Goal: Task Accomplishment & Management: Manage account settings

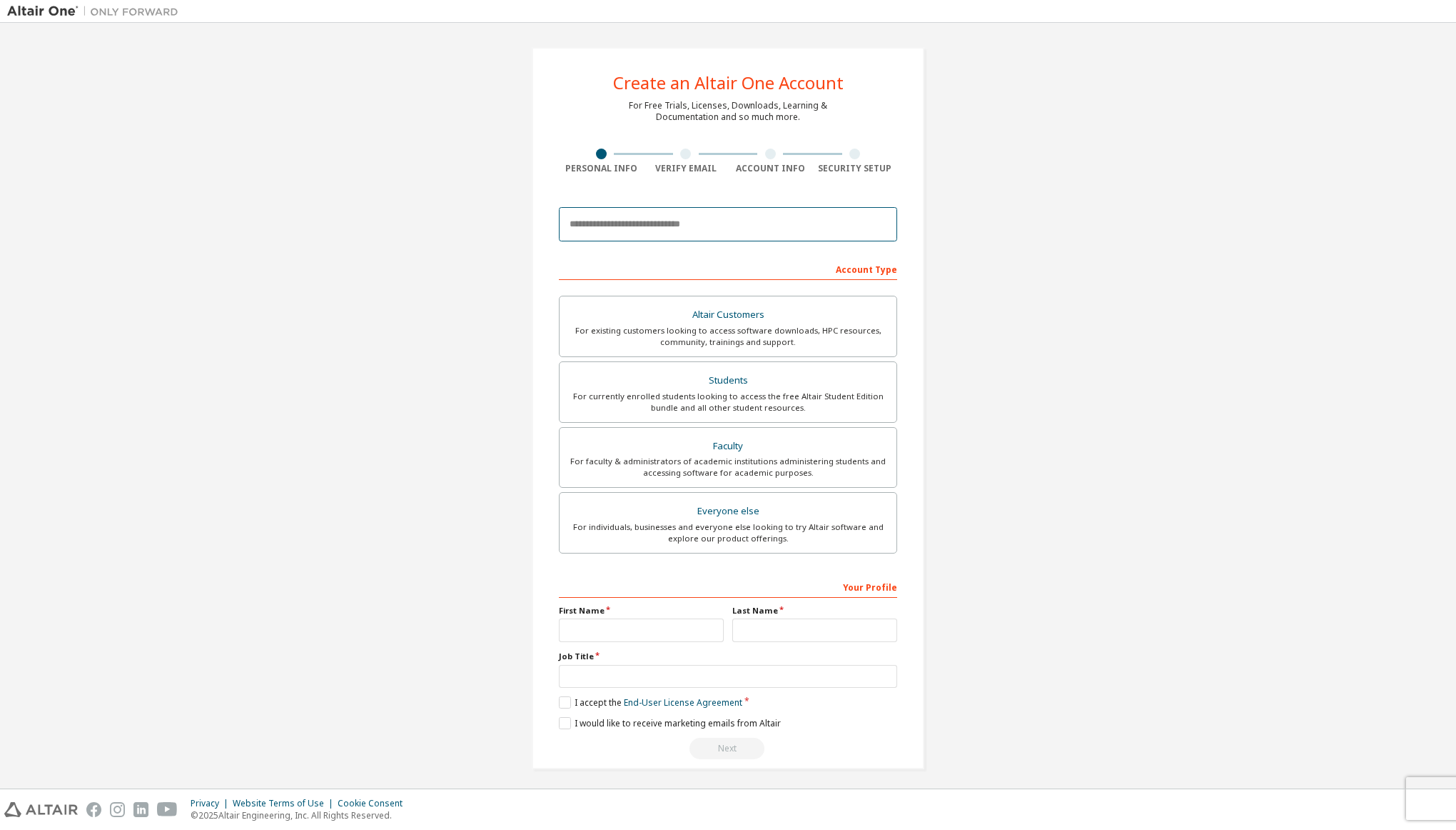
click at [619, 228] on input "email" at bounding box center [728, 224] width 339 height 35
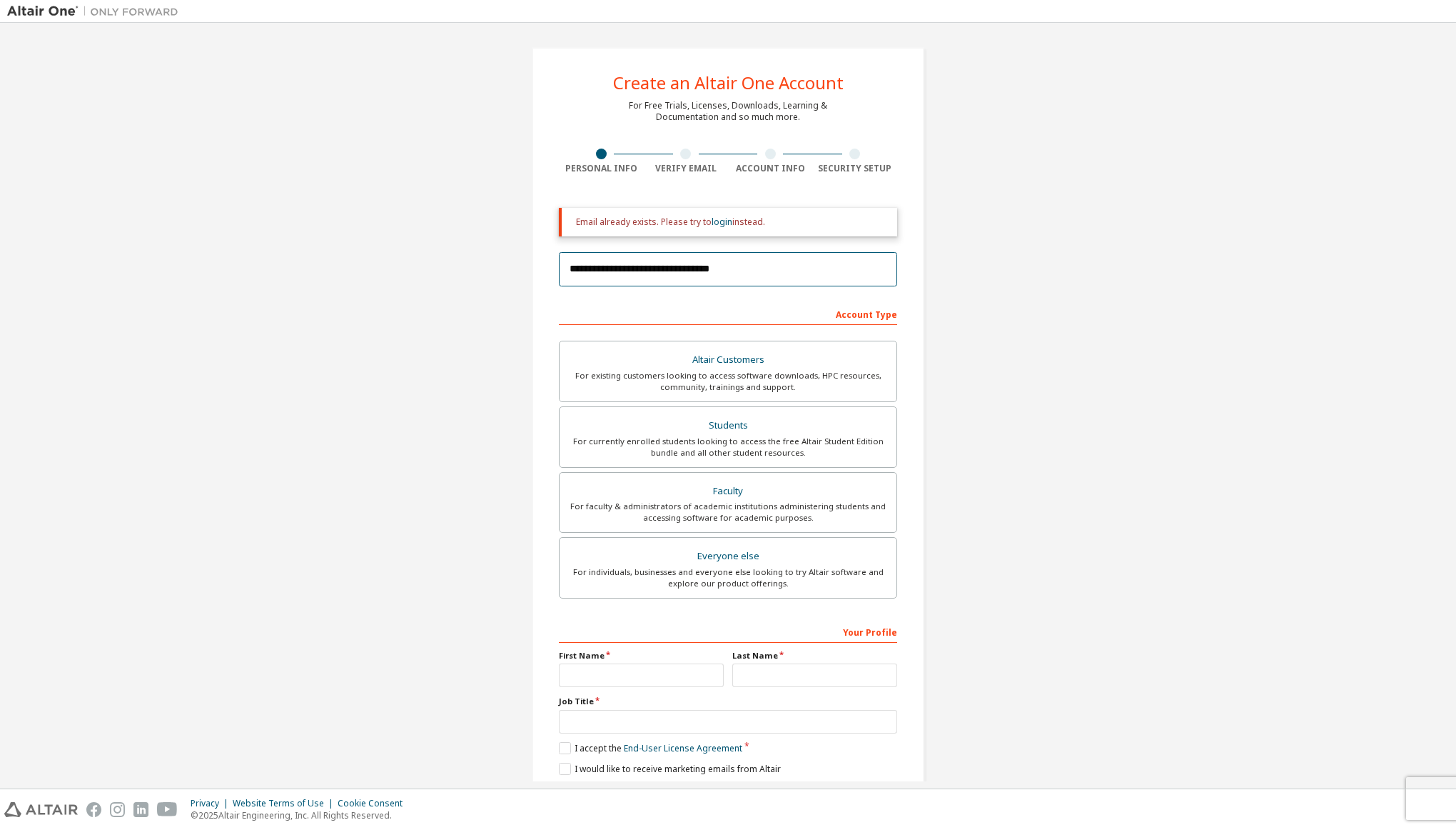
type input "**********"
click at [506, 310] on div "**********" at bounding box center [728, 431] width 1442 height 802
click at [714, 221] on link "login" at bounding box center [722, 221] width 21 height 12
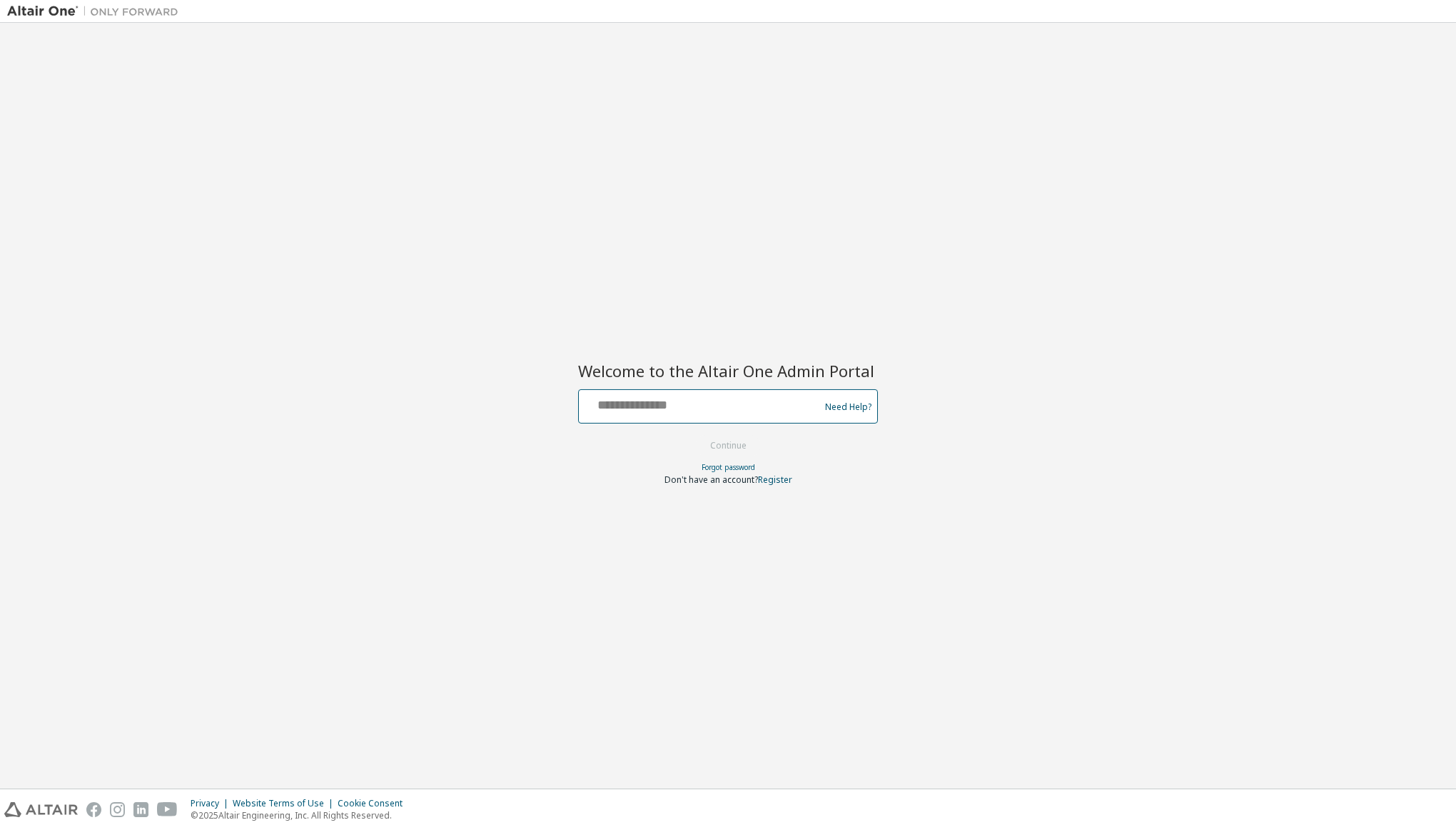
click at [645, 410] on input "text" at bounding box center [701, 403] width 233 height 21
type input "**********"
click at [715, 450] on button "Continue" at bounding box center [728, 446] width 66 height 22
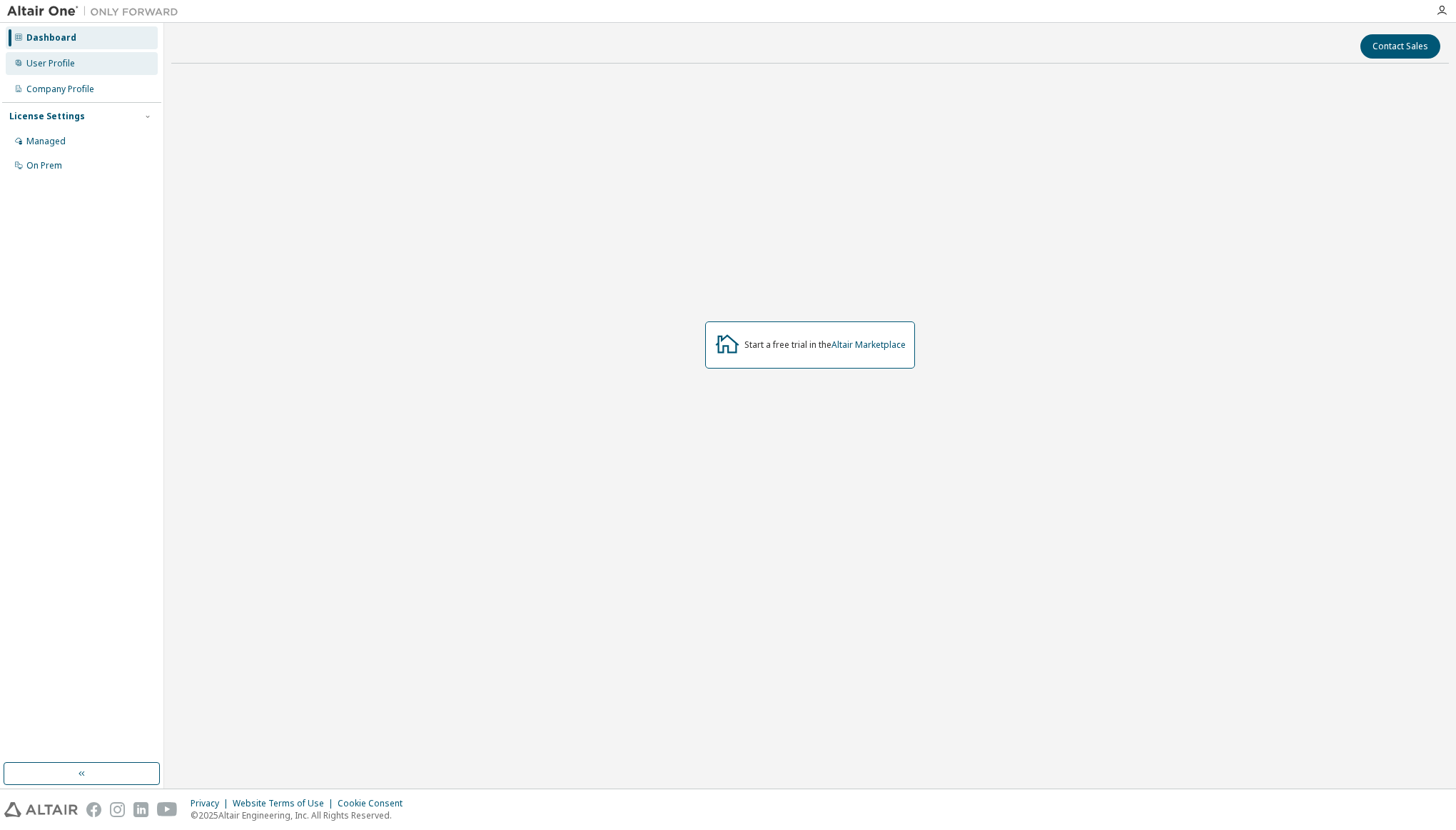
click at [70, 65] on div "User Profile" at bounding box center [50, 64] width 48 height 12
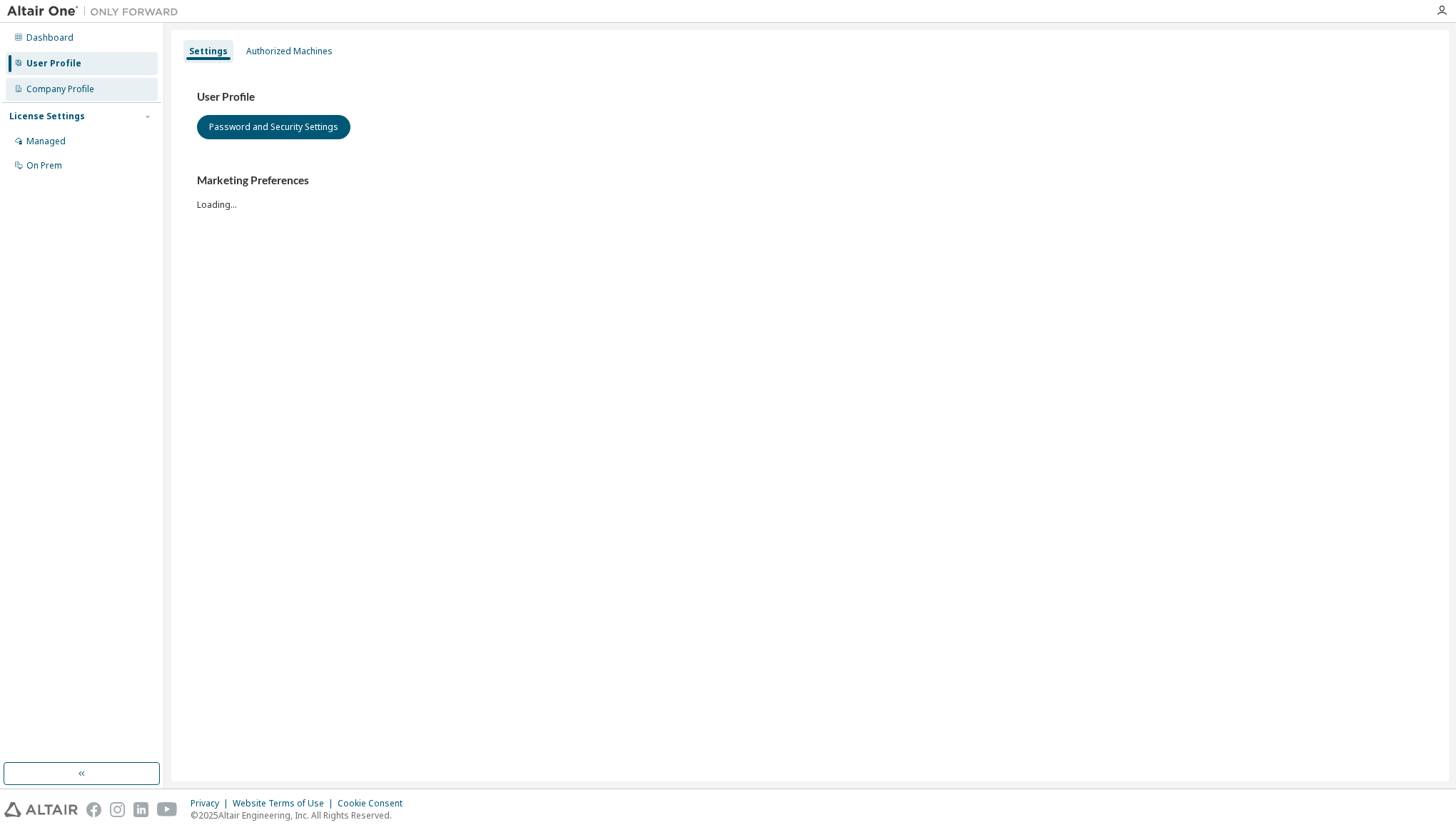
click at [70, 89] on div "Company Profile" at bounding box center [60, 90] width 68 height 12
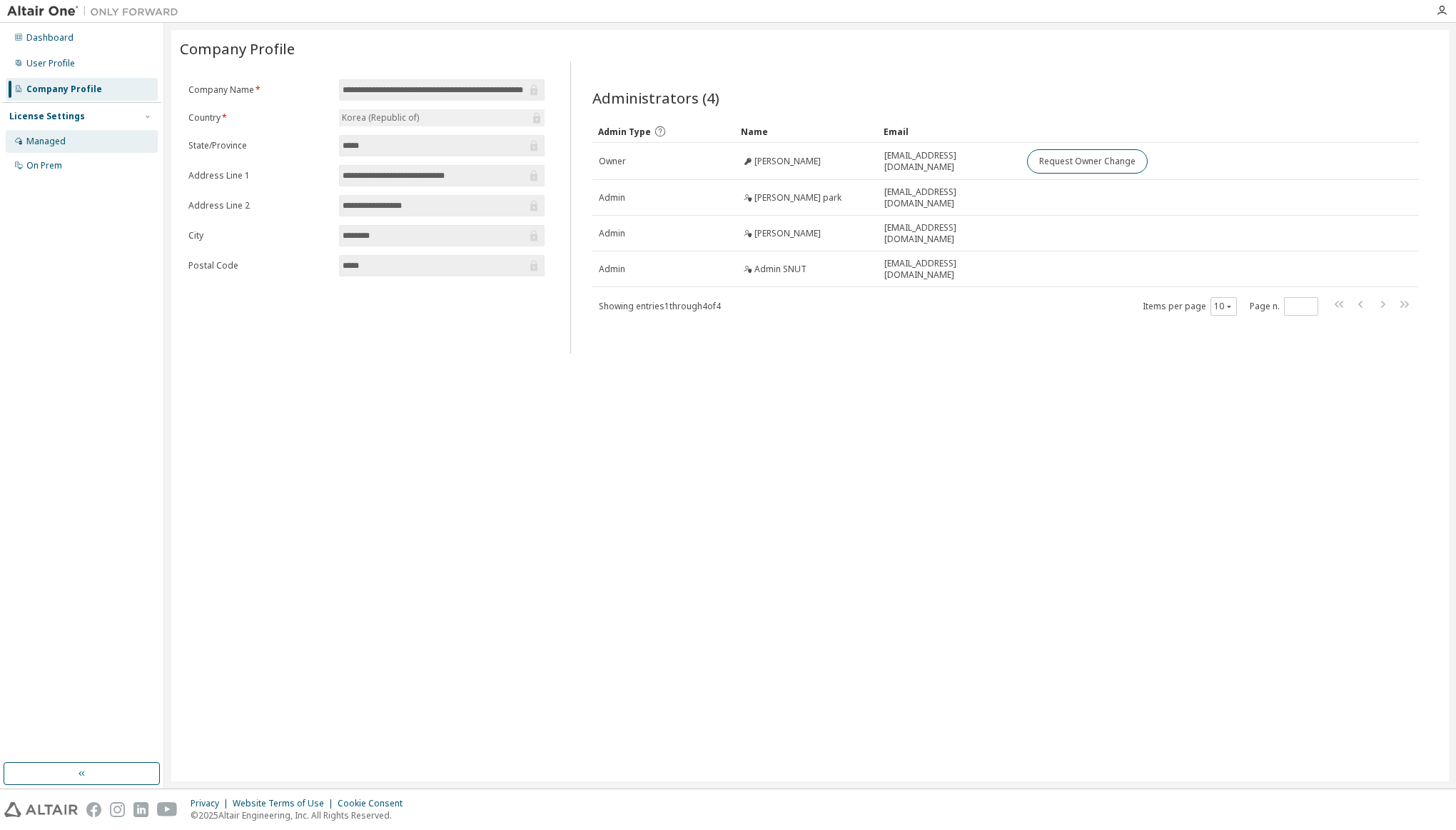
click at [55, 146] on div "Managed" at bounding box center [46, 141] width 40 height 12
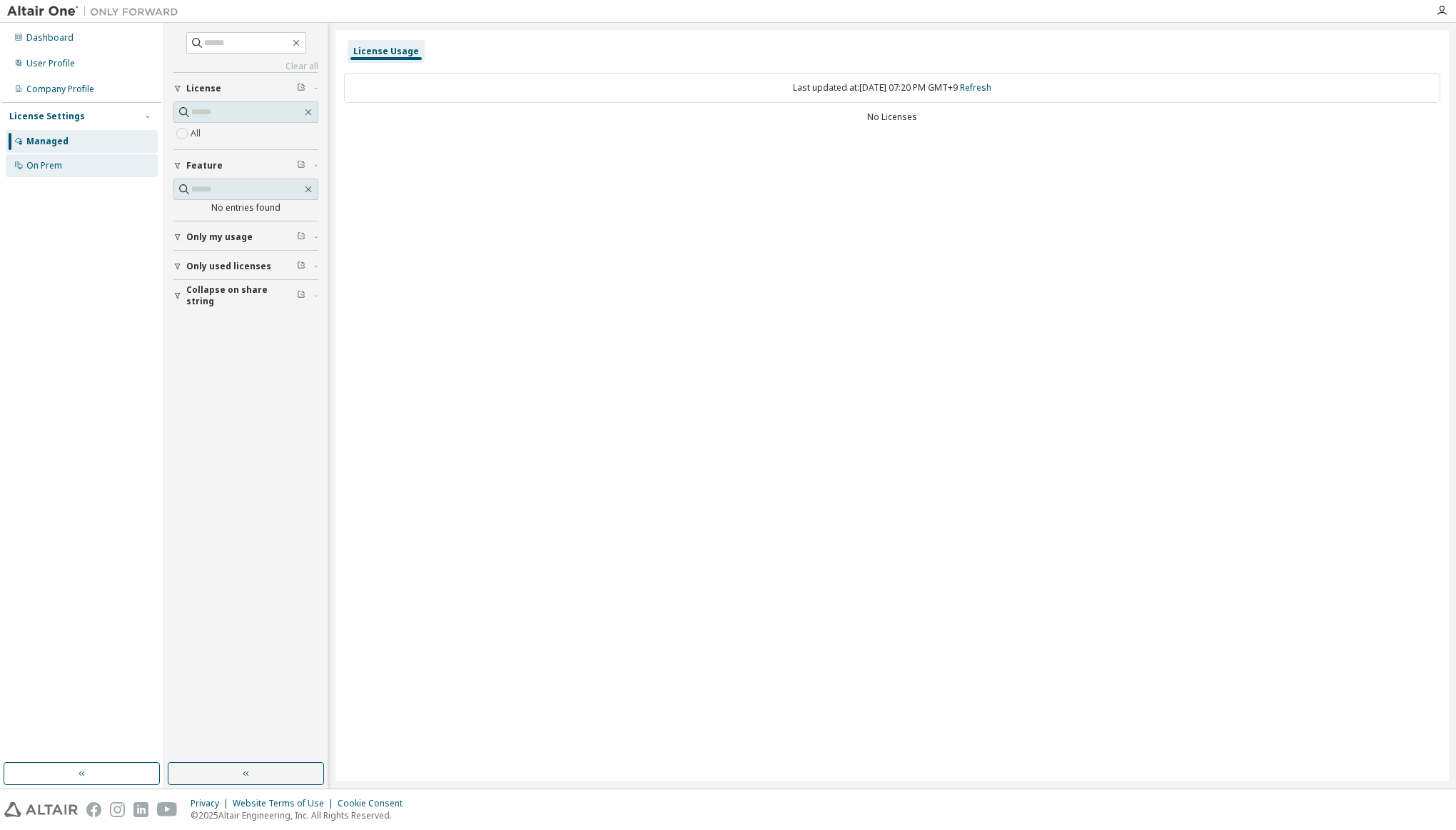
click at [51, 166] on div "On Prem" at bounding box center [44, 166] width 36 height 12
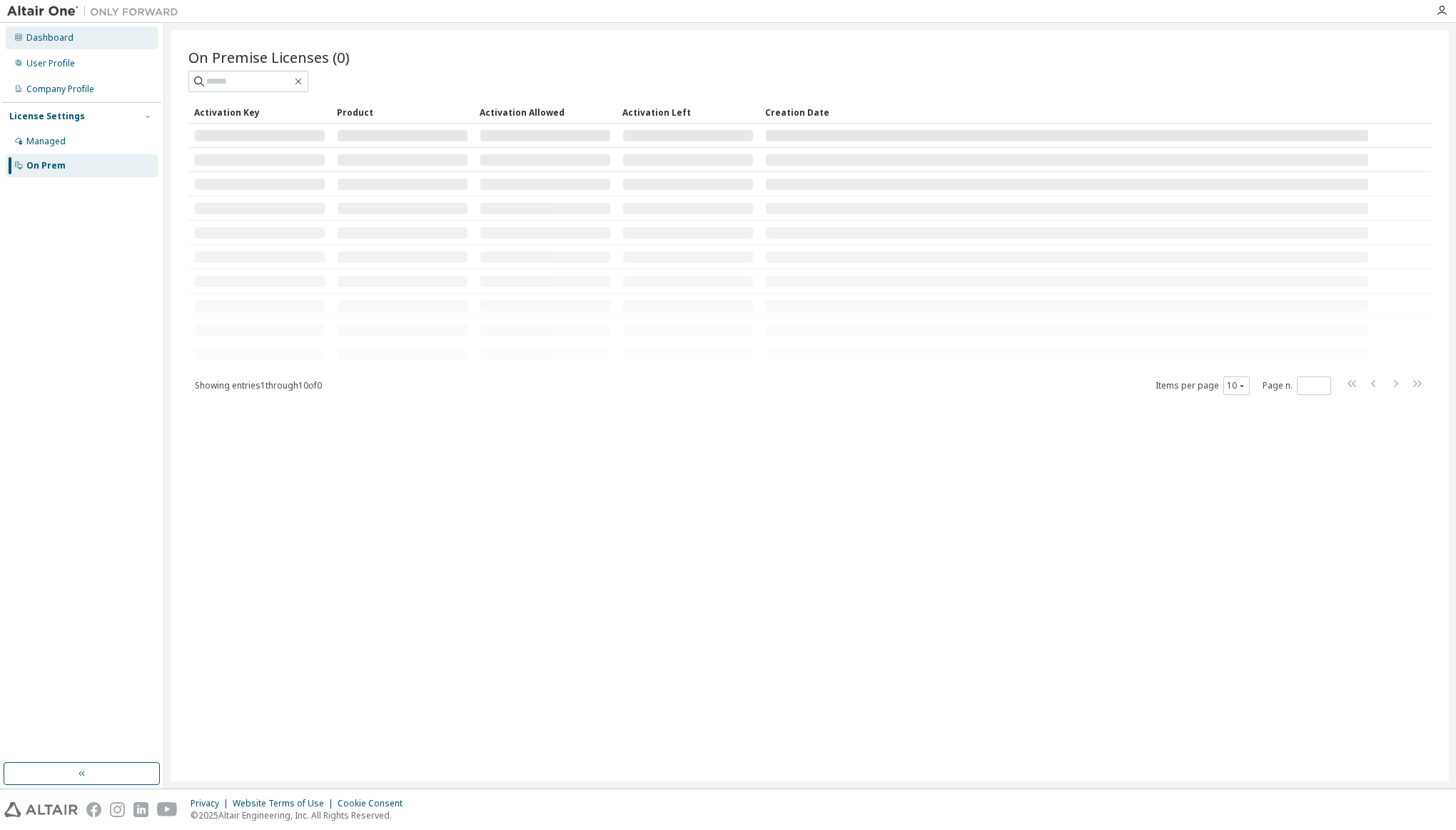
click at [68, 42] on div "Dashboard" at bounding box center [50, 39] width 47 height 12
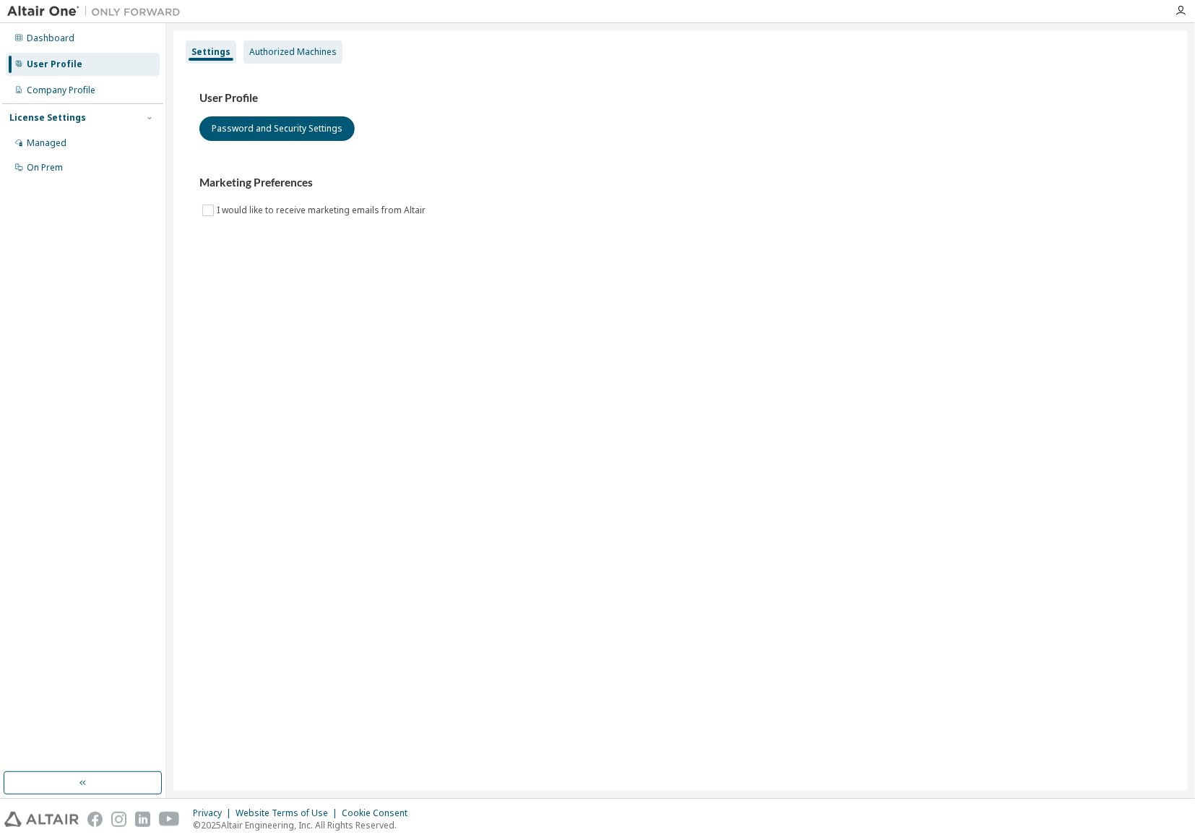
click at [272, 53] on div "Authorized Machines" at bounding box center [292, 52] width 87 height 12
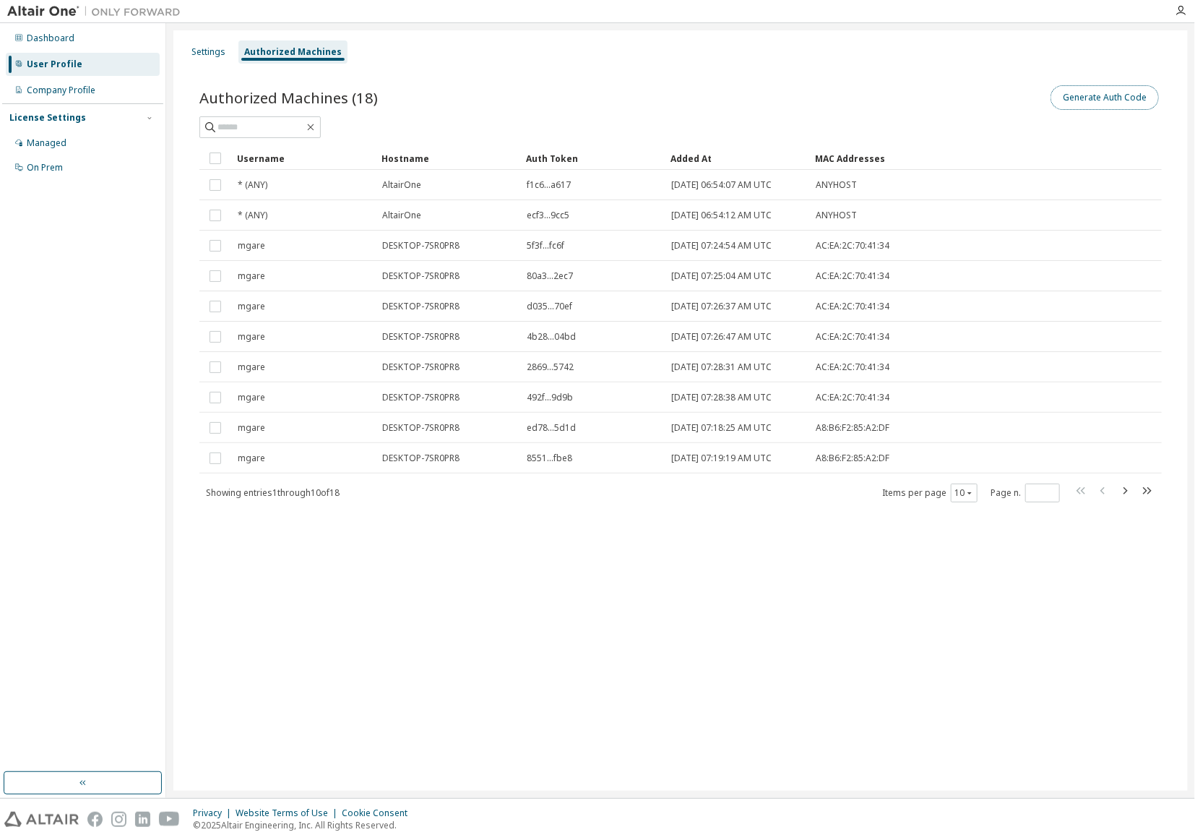
click at [1102, 94] on button "Generate Auth Code" at bounding box center [1105, 97] width 108 height 25
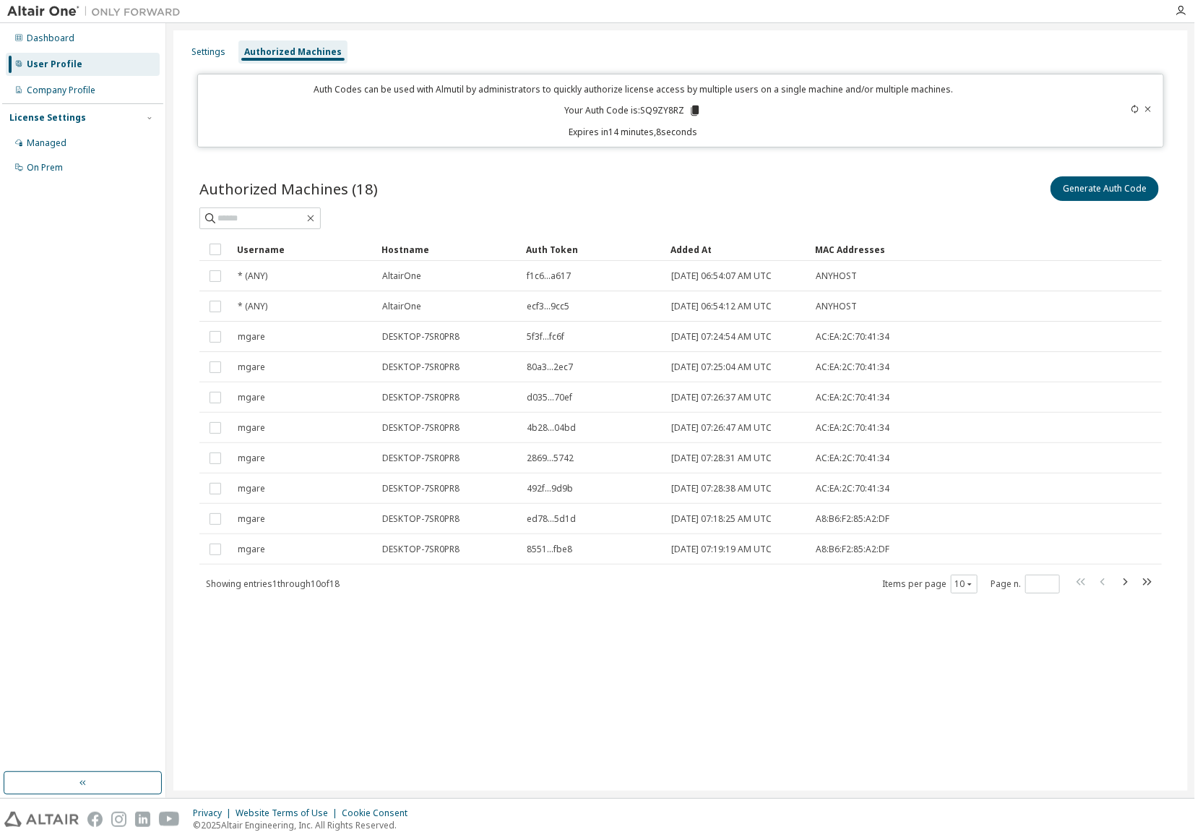
click at [697, 108] on icon at bounding box center [696, 111] width 8 height 10
click at [694, 111] on icon at bounding box center [696, 111] width 8 height 10
click at [1081, 191] on button "Generate Auth Code" at bounding box center [1105, 188] width 108 height 25
click at [1098, 189] on button "Generate Auth Code" at bounding box center [1105, 188] width 108 height 25
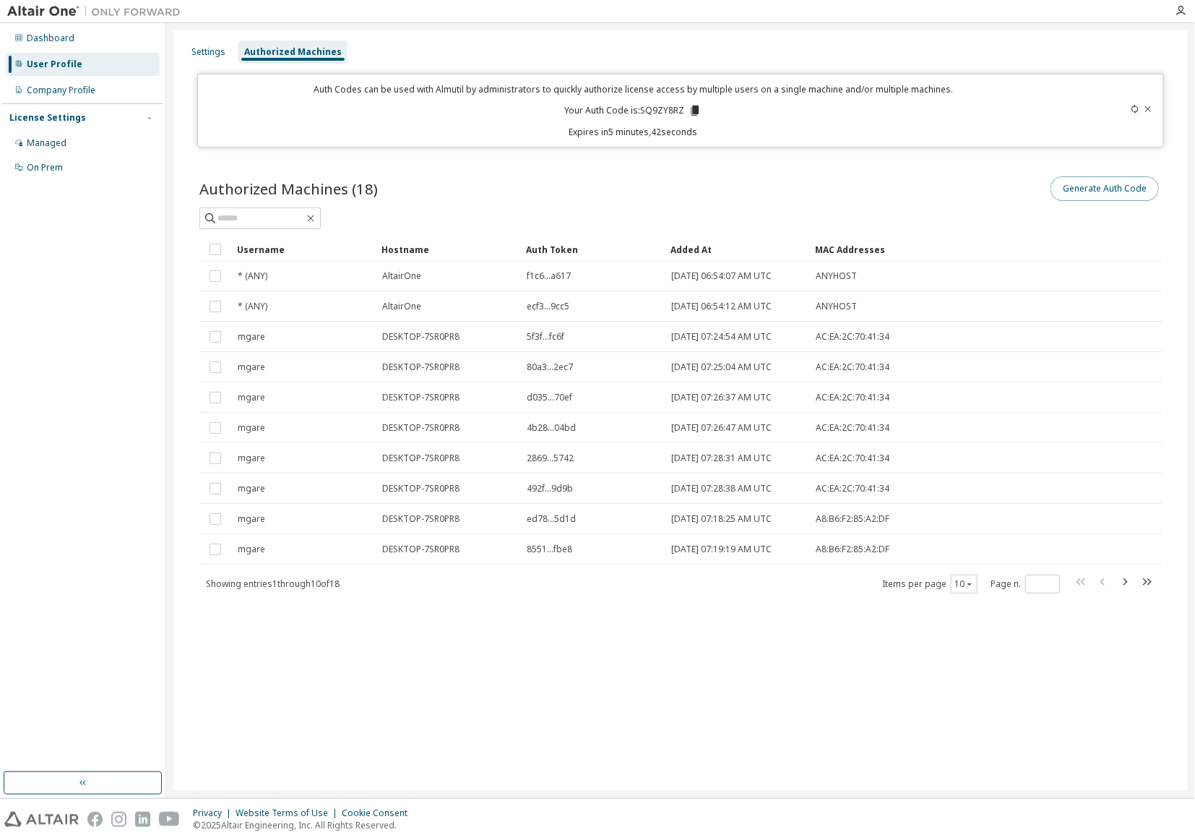
click at [1098, 189] on button "Generate Auth Code" at bounding box center [1105, 188] width 108 height 25
click at [662, 106] on p "Your Auth Code is: SQ9ZY8RZ" at bounding box center [632, 110] width 137 height 13
copy p "SQ9ZY8RZ"
click at [697, 104] on icon at bounding box center [695, 110] width 13 height 13
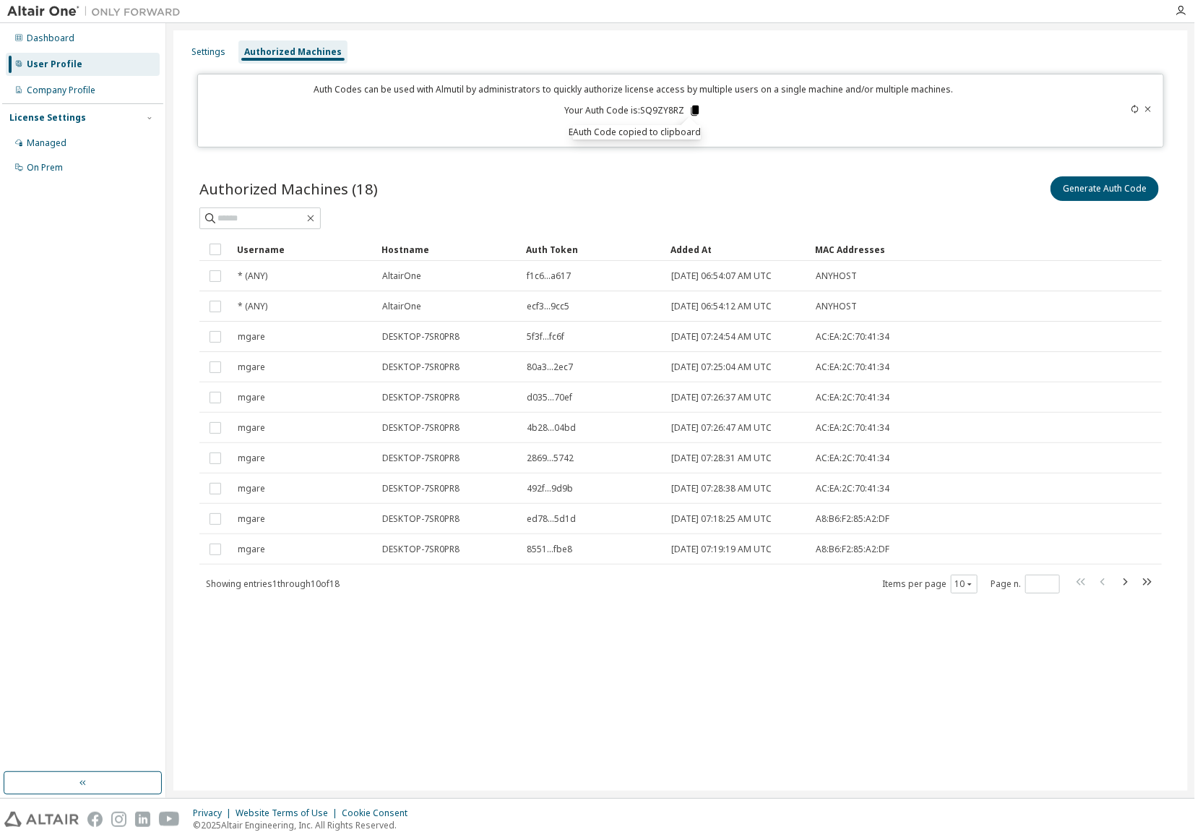
click at [695, 111] on icon at bounding box center [696, 111] width 8 height 10
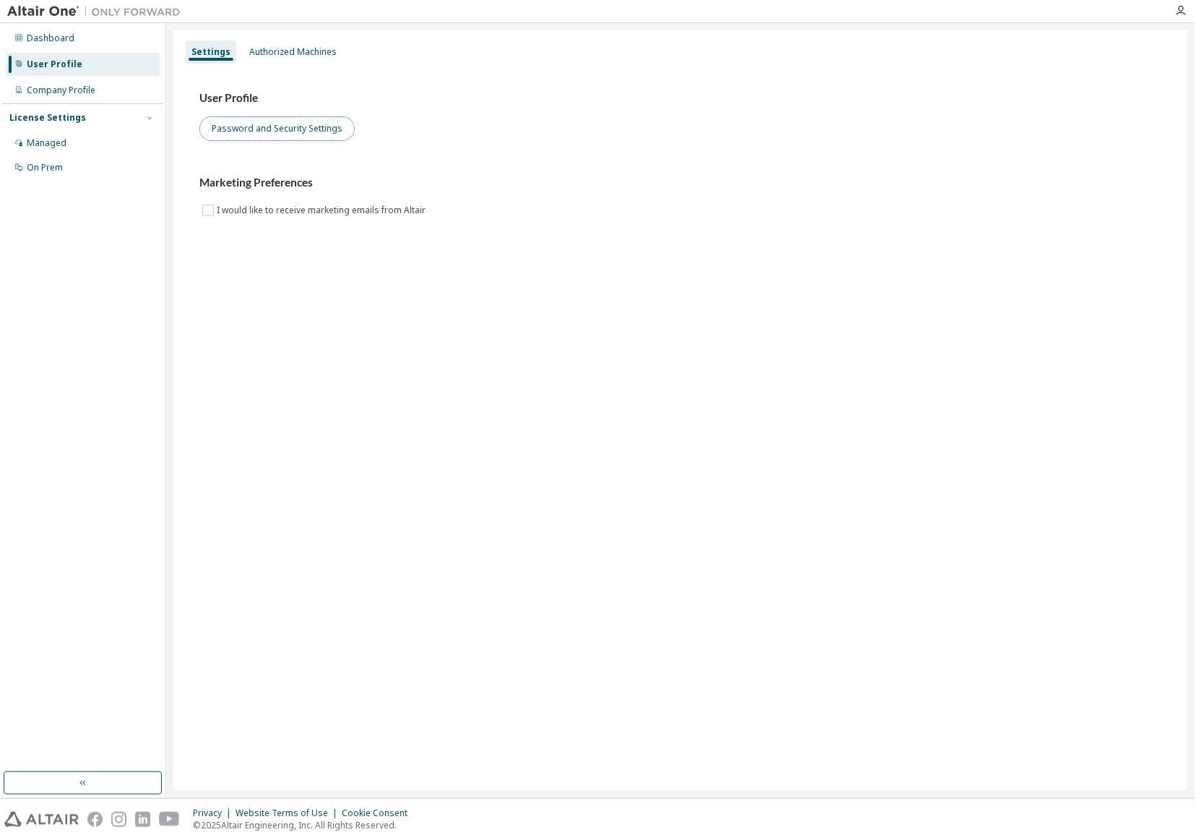
click at [295, 133] on button "Password and Security Settings" at bounding box center [276, 128] width 155 height 25
click at [280, 49] on div "Authorized Machines" at bounding box center [292, 52] width 87 height 12
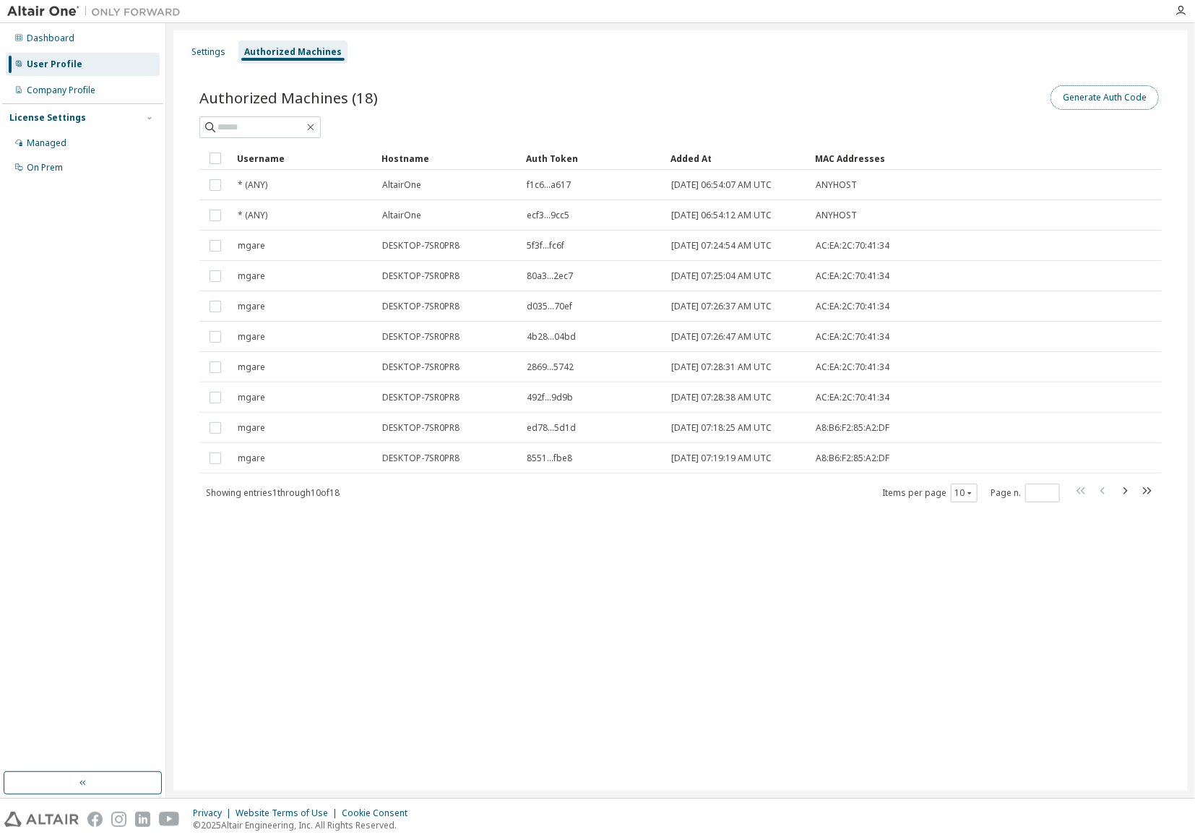
click at [1110, 99] on button "Generate Auth Code" at bounding box center [1105, 97] width 108 height 25
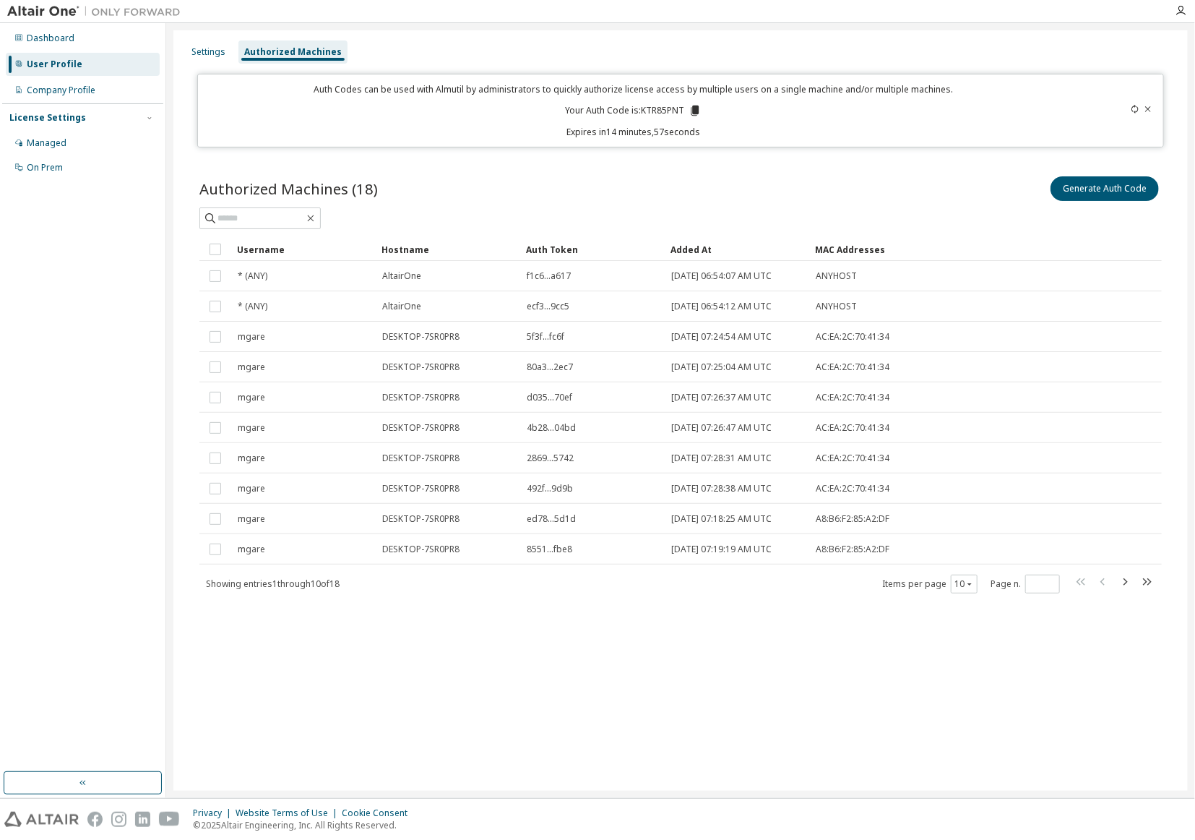
click at [692, 109] on icon at bounding box center [695, 110] width 13 height 13
click at [448, 664] on div "Settings Authorized Machines Auth Codes can be used with Almutil by administrat…" at bounding box center [680, 410] width 1015 height 760
click at [906, 189] on div "Generate Auth Code" at bounding box center [921, 188] width 481 height 30
